Goal: Information Seeking & Learning: Learn about a topic

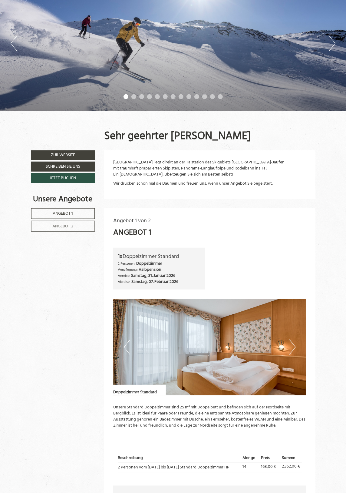
scroll to position [87, 0]
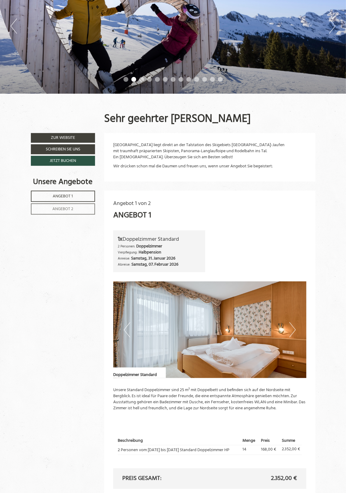
click at [292, 327] on button "Next" at bounding box center [293, 329] width 6 height 15
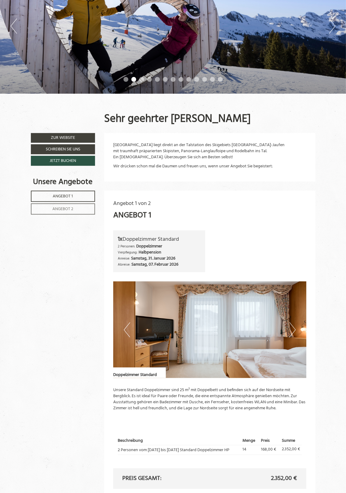
click at [293, 336] on button "Next" at bounding box center [293, 329] width 6 height 15
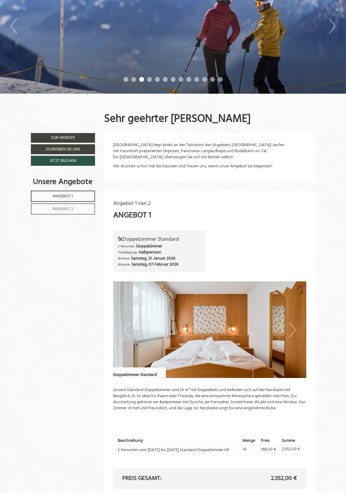
click at [291, 335] on button "Next" at bounding box center [293, 329] width 6 height 15
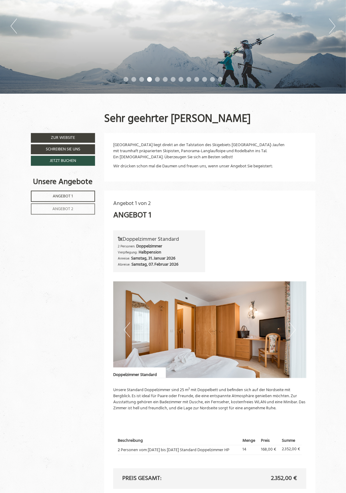
click at [289, 329] on img at bounding box center [209, 329] width 193 height 97
click at [284, 340] on img at bounding box center [209, 329] width 193 height 97
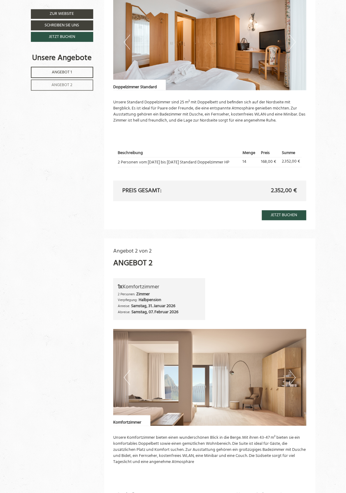
scroll to position [378, 0]
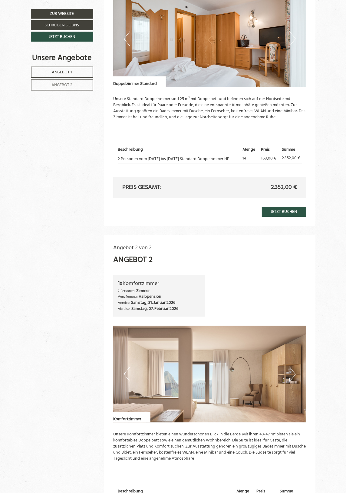
click at [293, 372] on button "Next" at bounding box center [293, 374] width 6 height 15
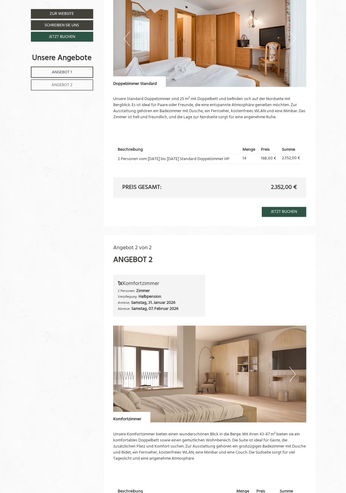
click at [295, 375] on button "Next" at bounding box center [293, 374] width 6 height 15
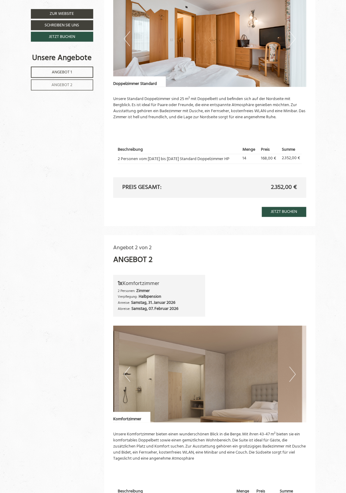
click at [289, 377] on img at bounding box center [209, 374] width 193 height 97
click at [288, 376] on img at bounding box center [209, 374] width 193 height 97
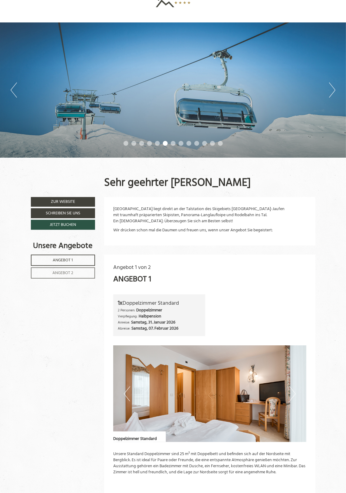
scroll to position [47, 0]
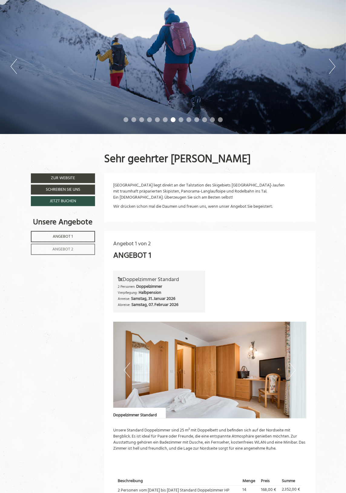
click at [289, 377] on img at bounding box center [209, 370] width 193 height 97
click at [295, 368] on button "Next" at bounding box center [293, 370] width 6 height 15
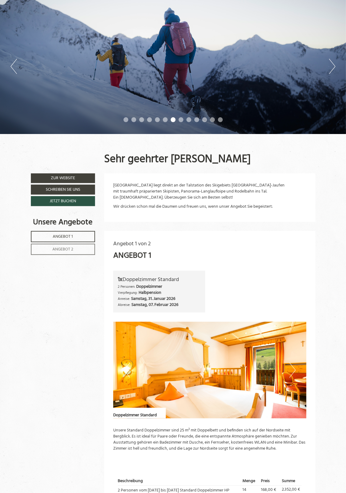
click at [291, 372] on button "Next" at bounding box center [293, 370] width 6 height 15
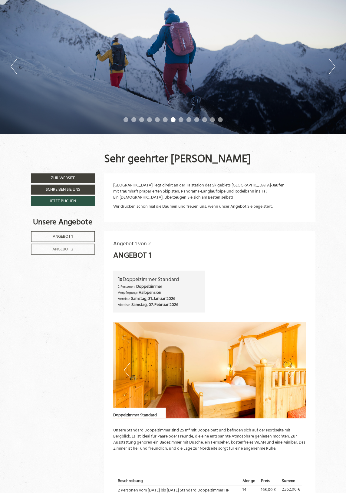
click at [291, 369] on button "Next" at bounding box center [293, 370] width 6 height 15
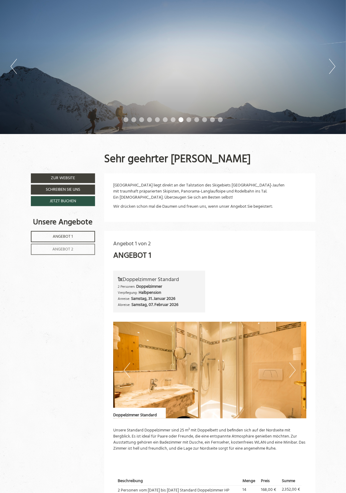
click at [289, 367] on img at bounding box center [209, 370] width 193 height 97
click at [283, 376] on img at bounding box center [209, 370] width 193 height 97
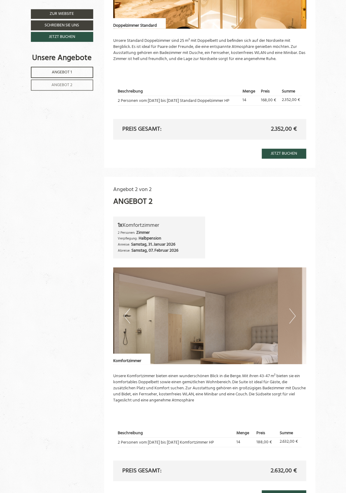
scroll to position [437, 0]
click at [293, 318] on button "Next" at bounding box center [293, 315] width 6 height 15
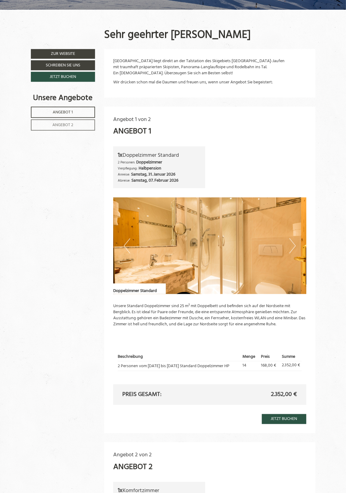
scroll to position [166, 0]
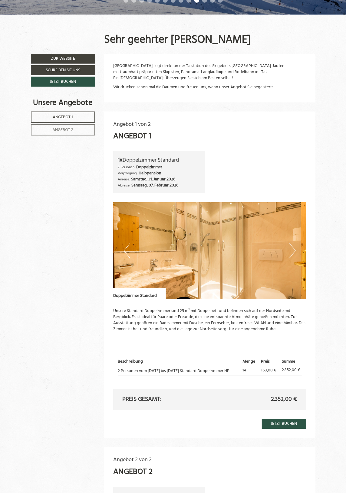
click at [73, 133] on span "Angebot 2" at bounding box center [62, 129] width 21 height 7
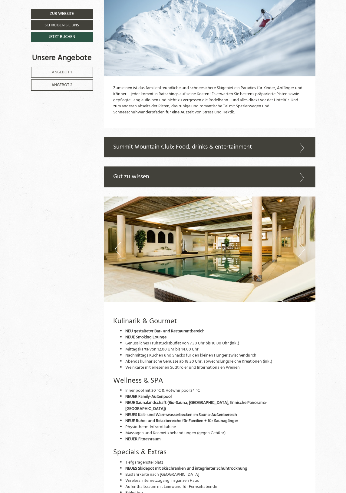
scroll to position [832, 0]
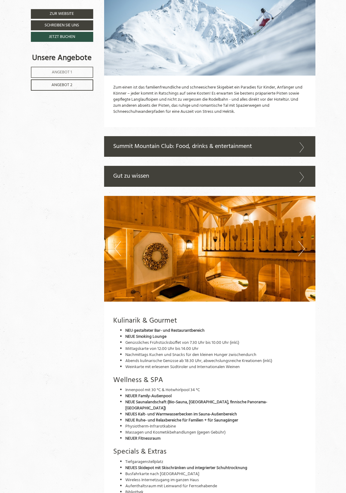
click at [299, 256] on button "Next" at bounding box center [302, 248] width 6 height 15
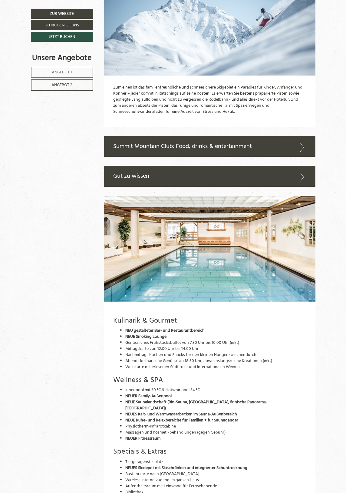
click at [310, 250] on img at bounding box center [210, 249] width 212 height 106
click at [297, 252] on img at bounding box center [210, 249] width 212 height 106
click at [305, 249] on button "Next" at bounding box center [302, 248] width 6 height 15
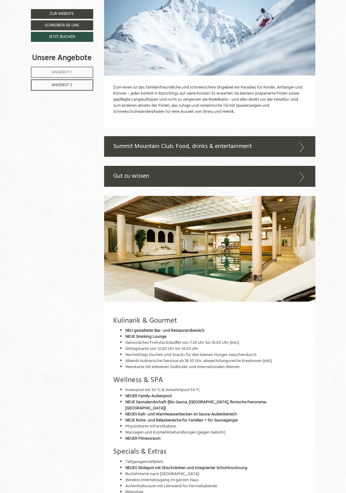
click at [311, 245] on img at bounding box center [210, 249] width 212 height 106
click at [294, 256] on img at bounding box center [210, 249] width 212 height 106
click at [302, 251] on button "Next" at bounding box center [302, 248] width 6 height 15
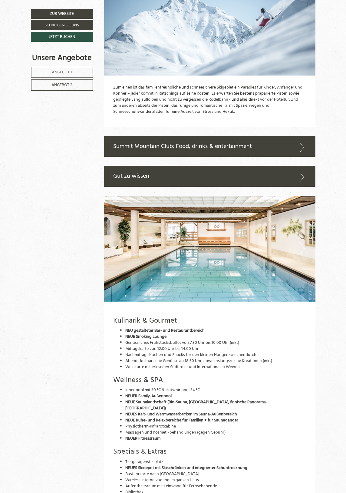
click at [305, 151] on icon at bounding box center [302, 147] width 9 height 10
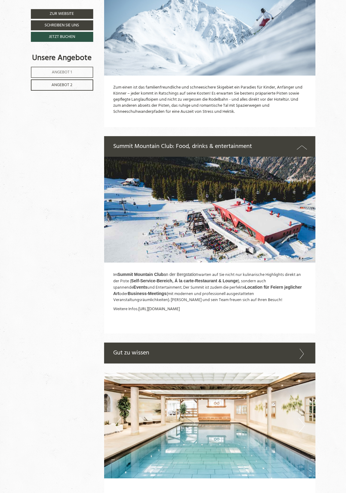
click at [276, 241] on img at bounding box center [210, 210] width 212 height 106
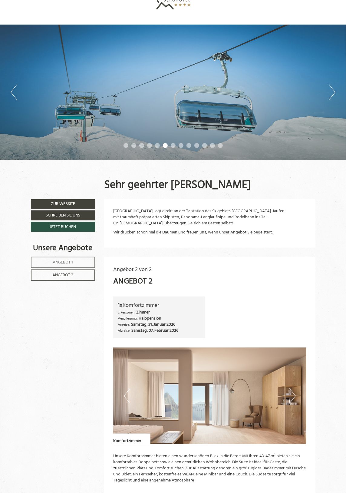
scroll to position [0, 0]
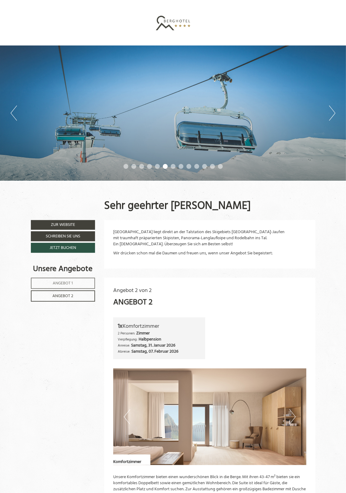
click at [71, 281] on span "Angebot 1" at bounding box center [63, 283] width 20 height 7
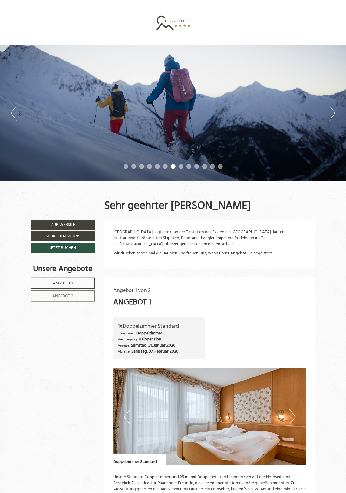
click at [330, 112] on button "Next" at bounding box center [332, 112] width 6 height 15
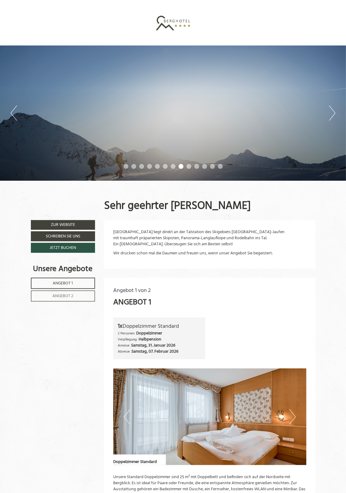
click at [330, 116] on button "Next" at bounding box center [332, 112] width 6 height 15
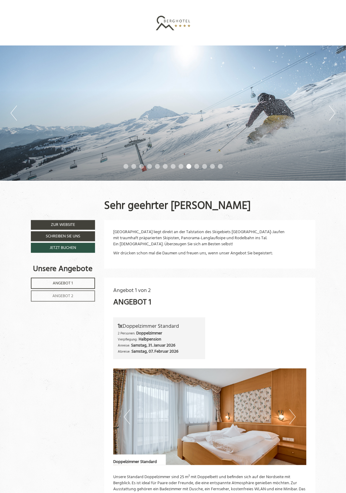
click at [334, 117] on button "Next" at bounding box center [332, 112] width 6 height 15
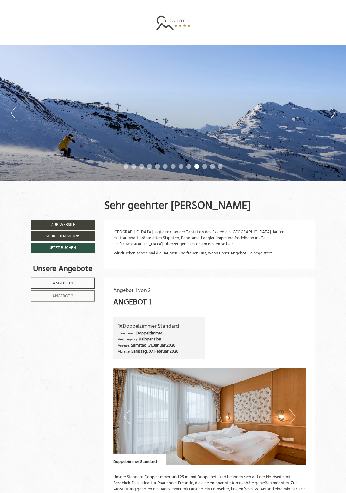
click at [336, 121] on button "Next" at bounding box center [332, 112] width 6 height 15
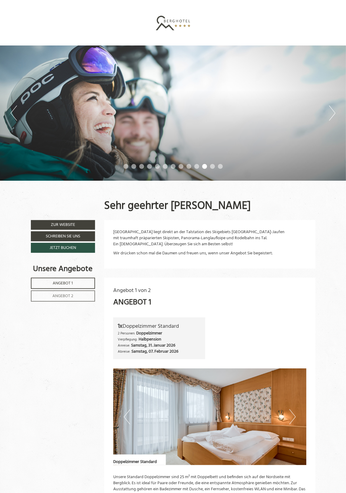
click at [336, 121] on button "Next" at bounding box center [332, 112] width 6 height 15
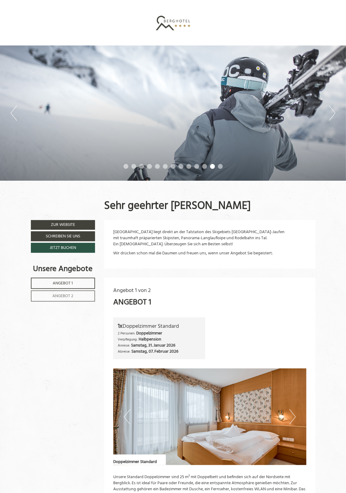
click at [335, 112] on button "Next" at bounding box center [332, 112] width 6 height 15
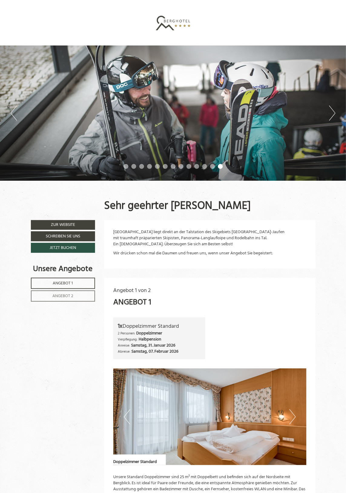
click at [336, 121] on button "Next" at bounding box center [332, 112] width 6 height 15
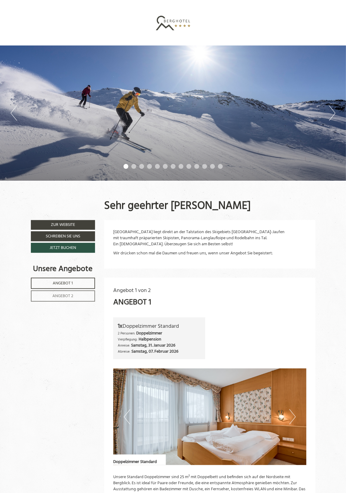
click at [336, 114] on button "Next" at bounding box center [332, 112] width 6 height 15
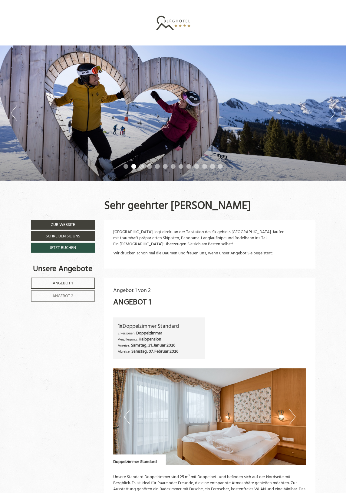
click at [345, 115] on div "Previous Next 1 2 3 4 5 6 7 8 9 10 11 12 13" at bounding box center [173, 112] width 346 height 135
